Goal: Communication & Community: Ask a question

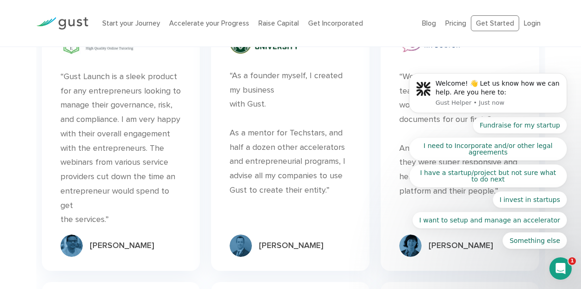
scroll to position [2507, 0]
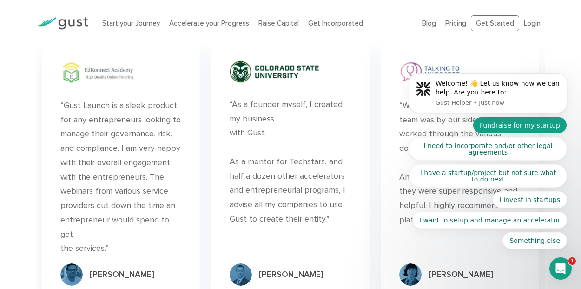
click at [547, 121] on button "Fundraise for my startup" at bounding box center [520, 125] width 94 height 17
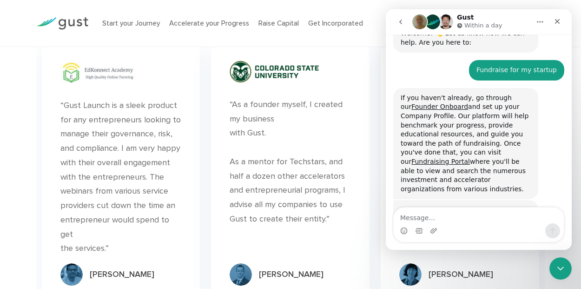
scroll to position [52, 0]
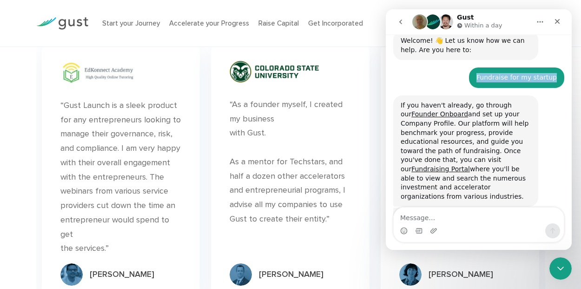
drag, startPoint x: 552, startPoint y: 78, endPoint x: 480, endPoint y: 75, distance: 72.5
click at [480, 75] on div "Fundraise for my startup • Just now" at bounding box center [516, 77] width 95 height 20
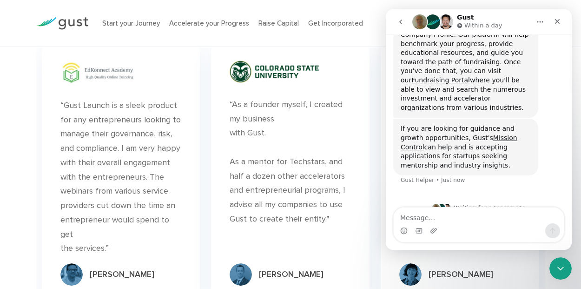
scroll to position [145, 0]
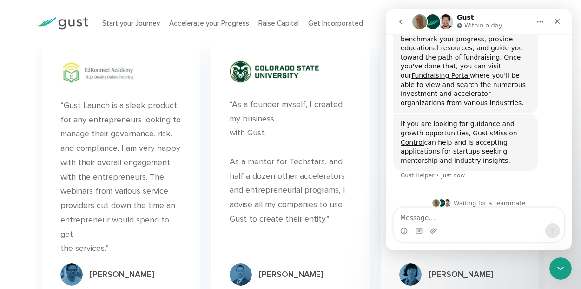
drag, startPoint x: 402, startPoint y: 117, endPoint x: 432, endPoint y: 151, distance: 46.4
click at [432, 151] on div "If you are looking for guidance and growth opportunities, [PERSON_NAME] Mission…" at bounding box center [466, 142] width 130 height 46
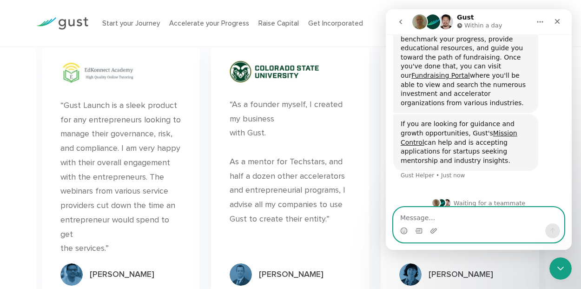
click at [453, 221] on textarea "Message…" at bounding box center [479, 215] width 170 height 16
type textarea "ok"
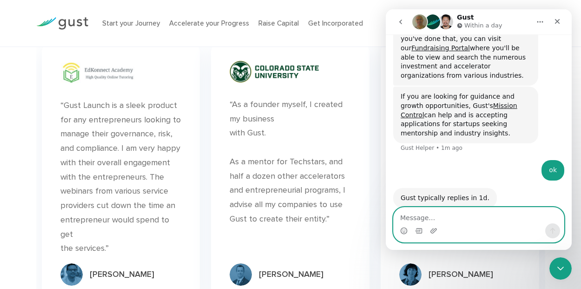
scroll to position [210, 0]
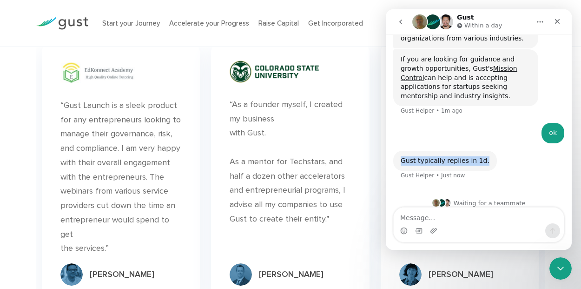
drag, startPoint x: 477, startPoint y: 151, endPoint x: 399, endPoint y: 152, distance: 77.6
click at [399, 152] on div "Gust typically replies in 1d. Gust Helper • Just now" at bounding box center [445, 161] width 104 height 20
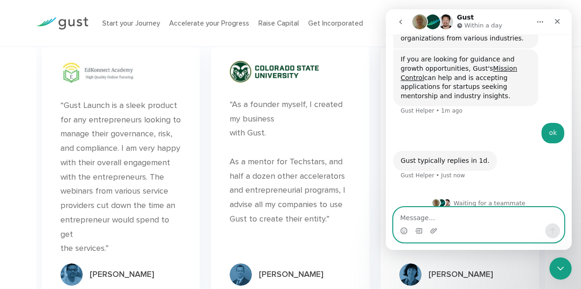
click at [430, 215] on textarea "Message…" at bounding box center [479, 215] width 170 height 16
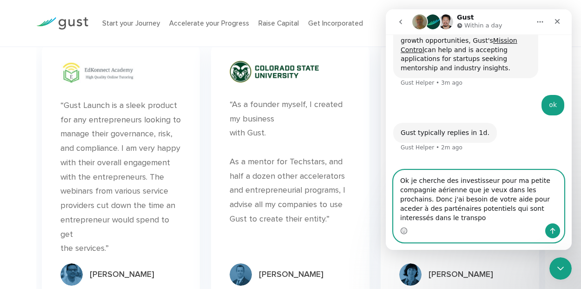
scroll to position [247, 0]
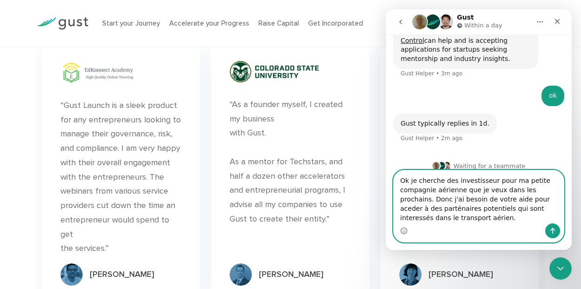
click at [421, 212] on textarea "Ok je cherche des investisseur pour ma petite compagnie aérienne que je veux da…" at bounding box center [479, 196] width 170 height 53
click at [513, 201] on textarea "Ok je cherche des investisseur pour ma petite compagnie aérienne que je veux da…" at bounding box center [479, 196] width 170 height 53
click at [501, 211] on textarea "Ok je cherche des investisseur pour ma petite compagnie aérienne que je veux da…" at bounding box center [479, 196] width 170 height 53
click at [459, 223] on textarea "Ok je cherche des investisseur pour ma petite compagnie aérienne que je veux da…" at bounding box center [479, 196] width 170 height 53
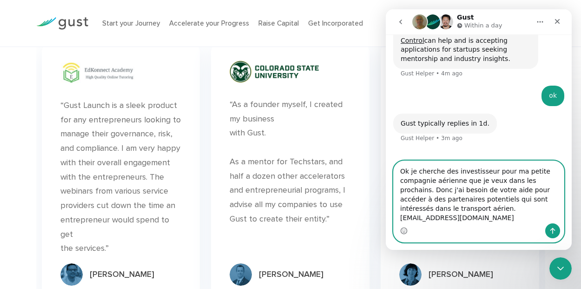
drag, startPoint x: 450, startPoint y: 218, endPoint x: 396, endPoint y: 176, distance: 67.9
click at [396, 176] on textarea "Ok je cherche des investisseur pour ma petite compagnie aérienne que je veux da…" at bounding box center [479, 192] width 170 height 62
drag, startPoint x: 399, startPoint y: 178, endPoint x: 527, endPoint y: 217, distance: 133.9
click at [527, 217] on textarea "Ok je cherche des investisseur pour ma petite compagnie aérienne que je veux da…" at bounding box center [479, 192] width 170 height 62
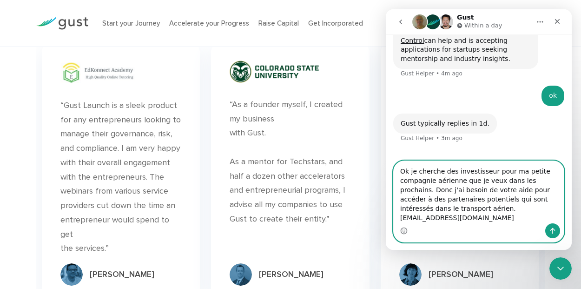
type textarea "Ok je cherche des investisseur pour ma petite compagnie aérienne que je veux da…"
click at [553, 229] on icon "Send a message…" at bounding box center [552, 231] width 5 height 6
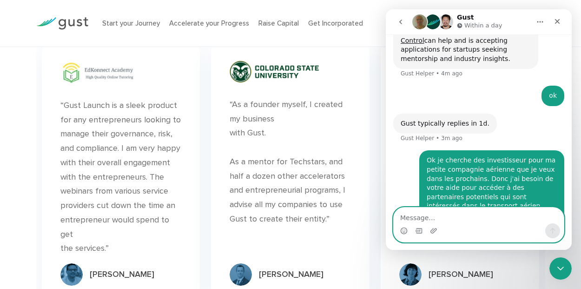
scroll to position [283, 0]
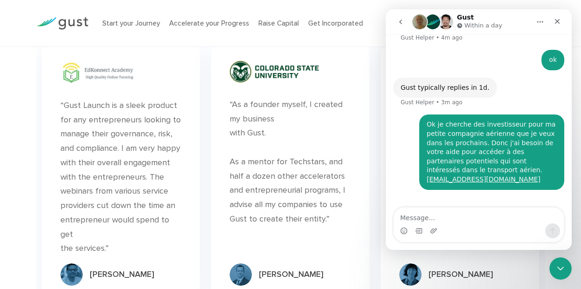
click at [562, 264] on icon "Close Intercom Messenger" at bounding box center [560, 268] width 11 height 11
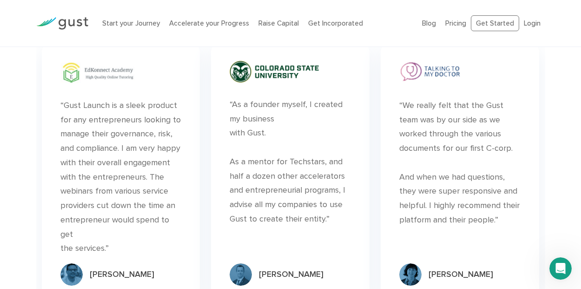
scroll to position [273, 0]
